Goal: Check status: Check status

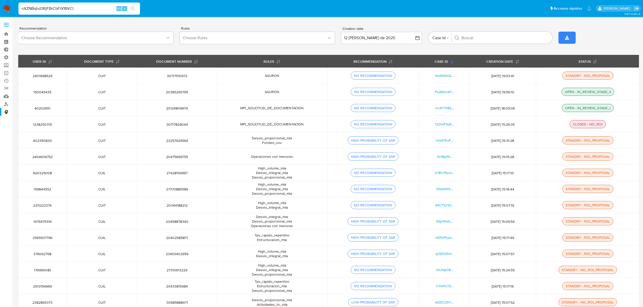
type input "nXZNBqhd3RjFBrCbFiX18VCi"
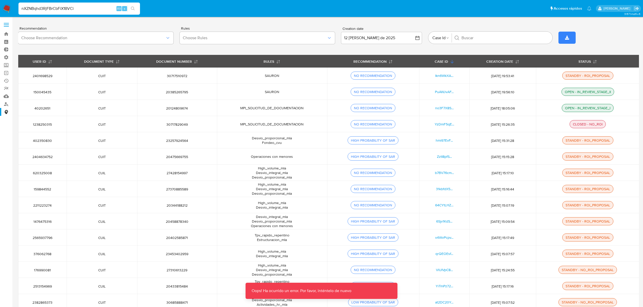
click at [5, 5] on img at bounding box center [7, 8] width 9 height 9
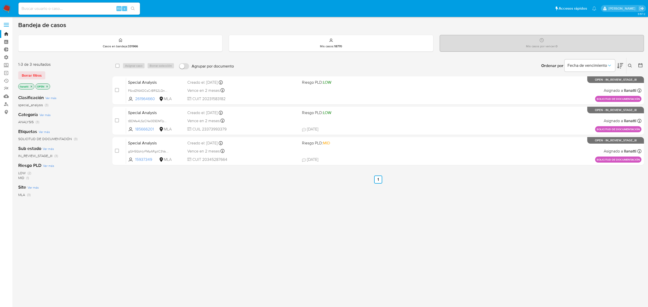
click at [28, 74] on span "Borrar filtros" at bounding box center [32, 75] width 20 height 7
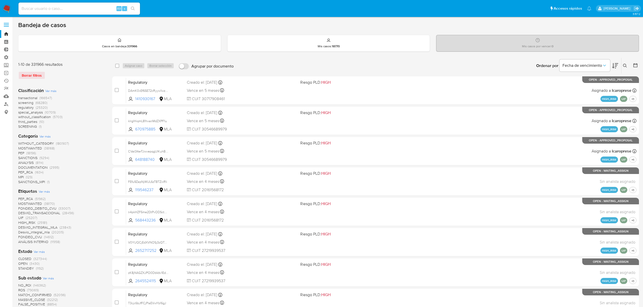
click at [42, 9] on input at bounding box center [79, 8] width 122 height 7
type input "v"
paste input "nXZNBqhd3RjFBrCbFiX18VCi"
type input "nXZNBqhd3RjFBrCbFiX18VCi"
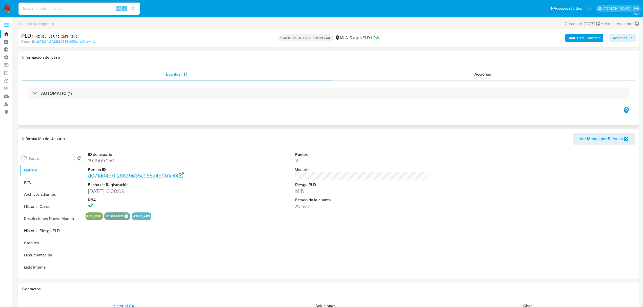
select select "10"
click at [453, 73] on div "Acciones" at bounding box center [483, 74] width 304 height 12
